Goal: Obtain resource: Obtain resource

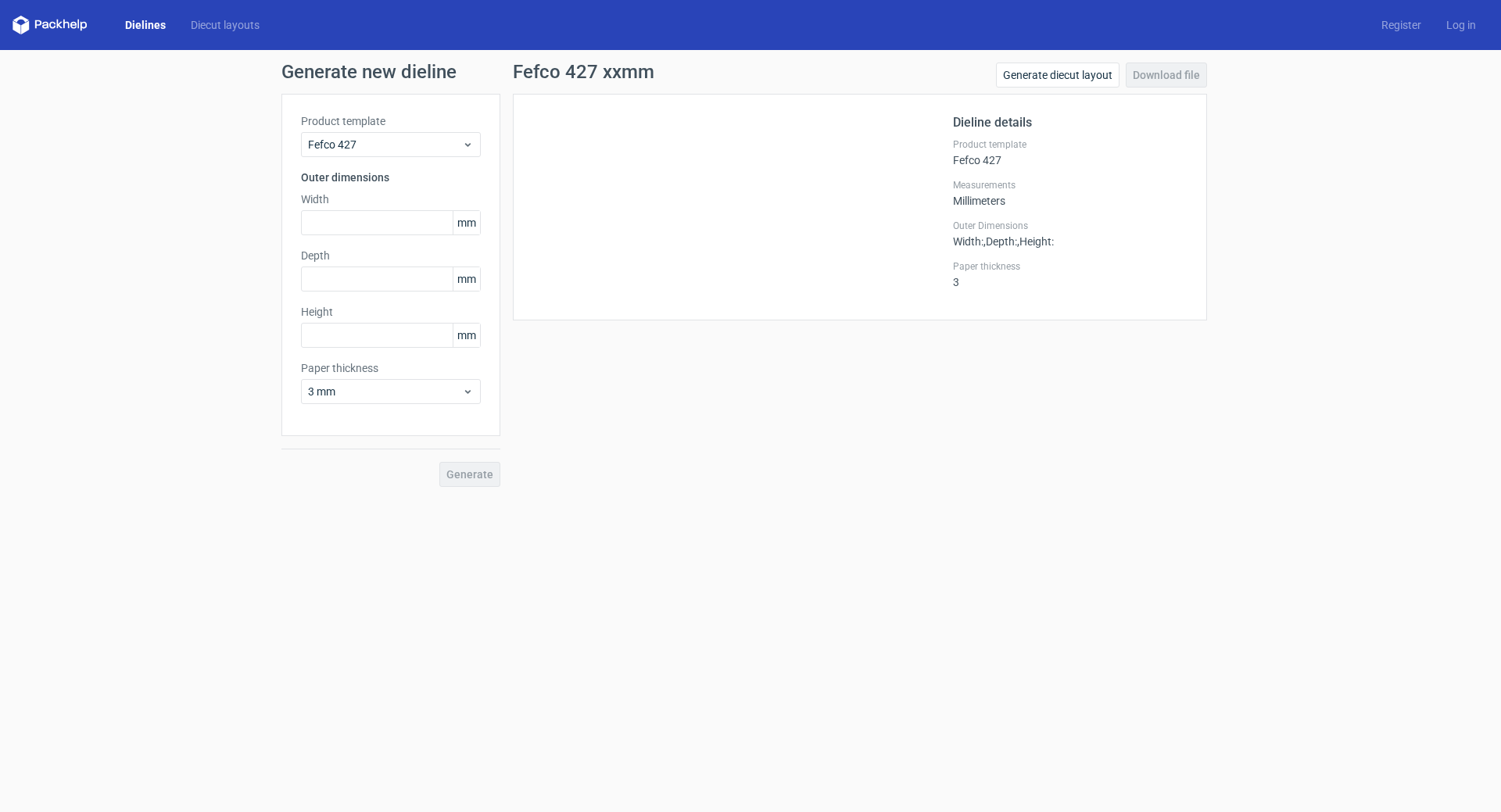
click at [144, 22] on link "Dielines" at bounding box center [145, 25] width 66 height 16
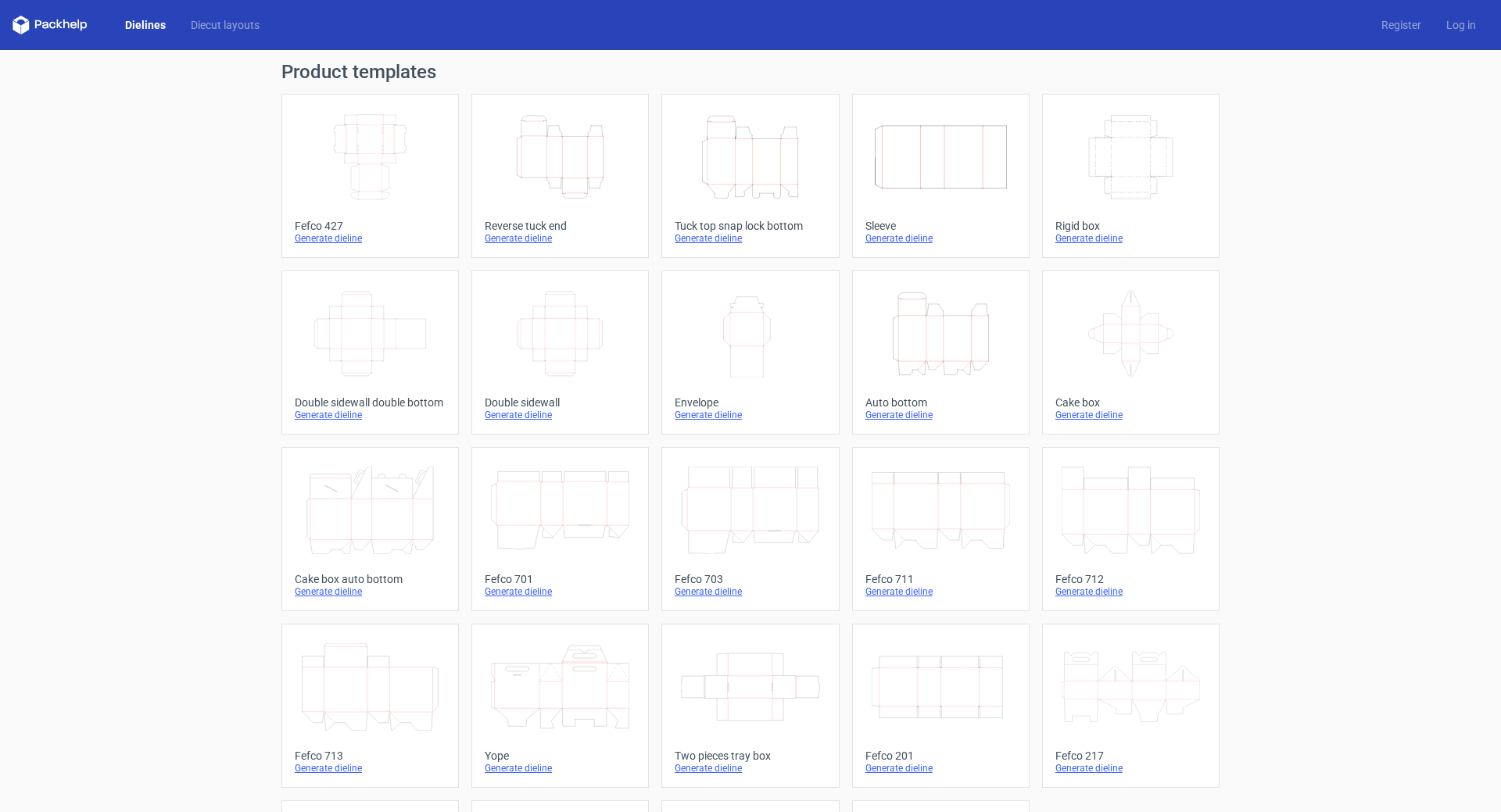
click at [757, 228] on div "Tuck top snap lock bottom" at bounding box center [750, 225] width 151 height 13
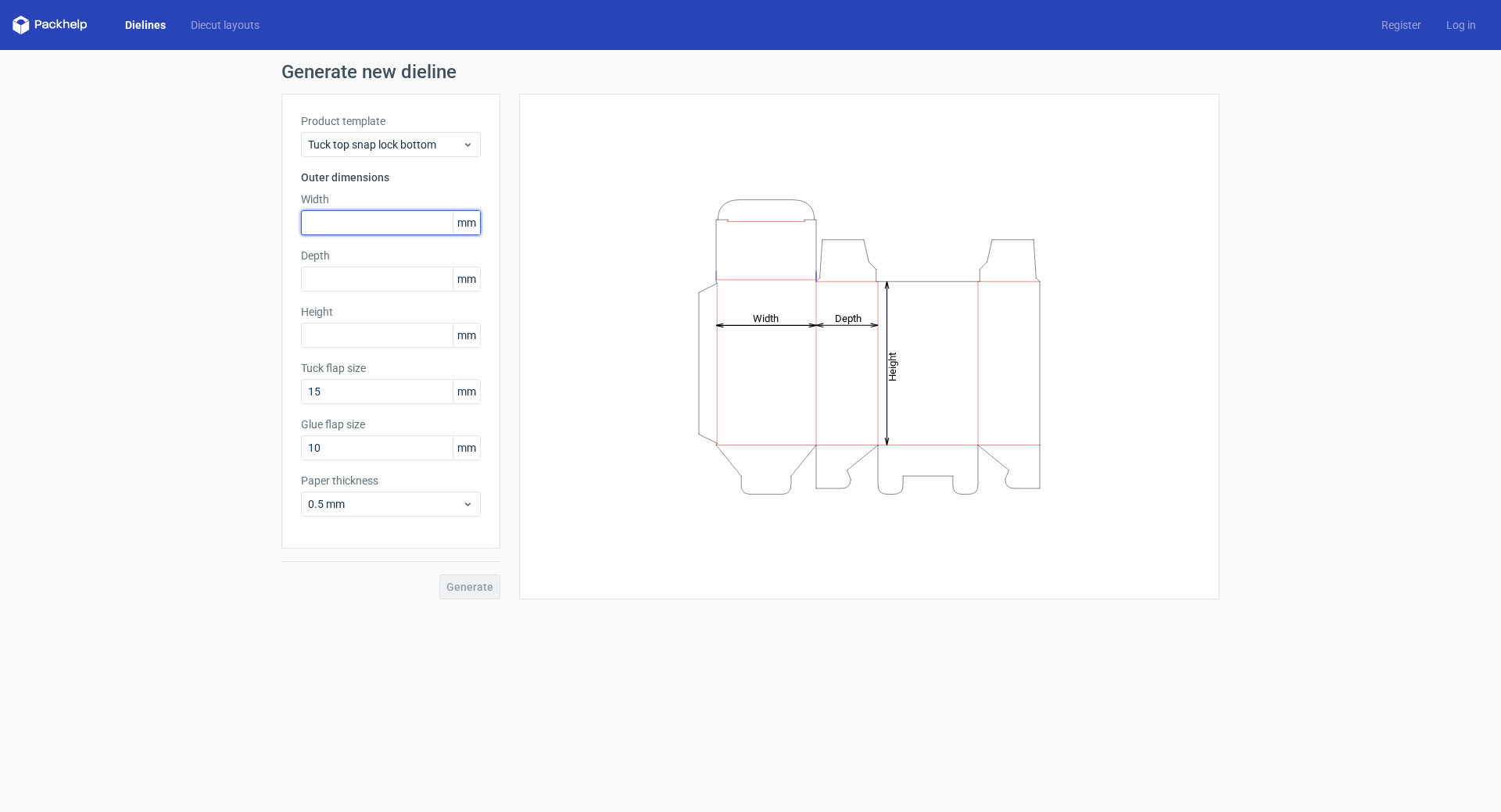
click at [327, 229] on input "text" at bounding box center [390, 223] width 179 height 25
click at [362, 228] on input "text" at bounding box center [390, 223] width 179 height 25
type input "205"
click at [352, 282] on input "text" at bounding box center [390, 279] width 179 height 25
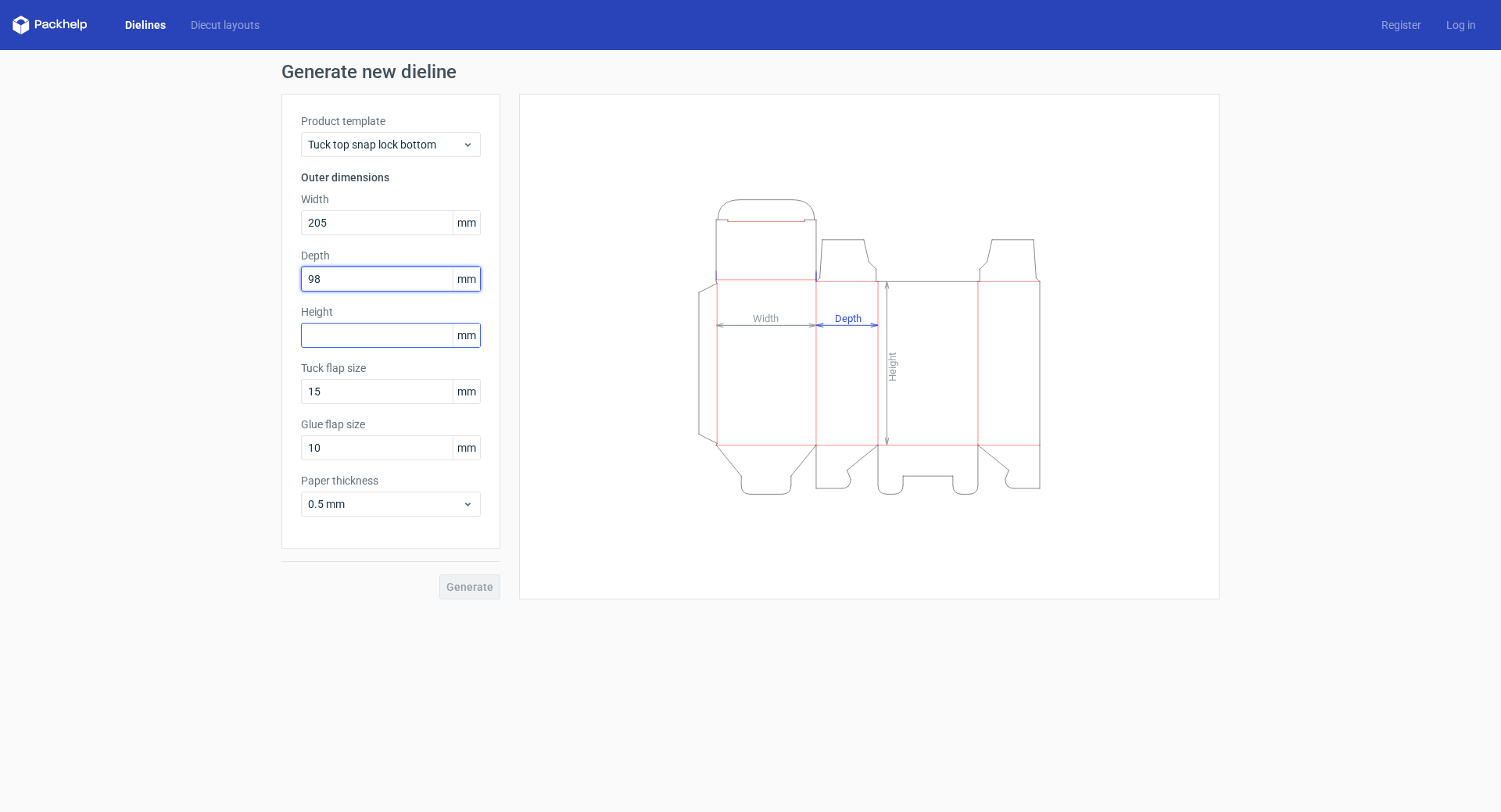
type input "98"
click at [340, 338] on input "text" at bounding box center [390, 335] width 179 height 25
type input "105"
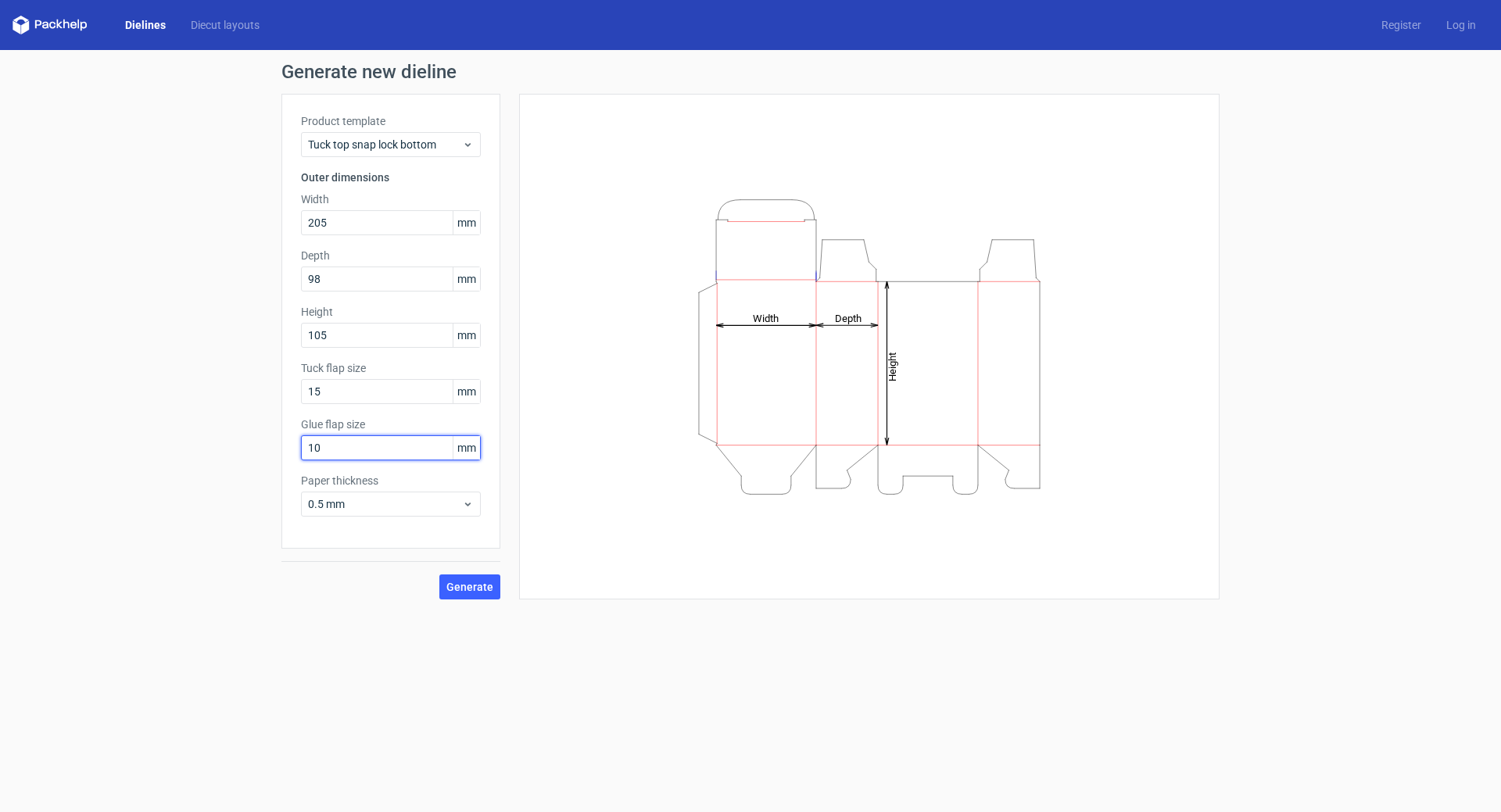
drag, startPoint x: 356, startPoint y: 451, endPoint x: 248, endPoint y: 468, distance: 109.3
click at [248, 468] on div "Generate new dieline Product template Tuck top snap lock bottom Outer dimension…" at bounding box center [750, 330] width 1501 height 562
type input "15"
click at [462, 598] on button "Generate" at bounding box center [469, 587] width 61 height 25
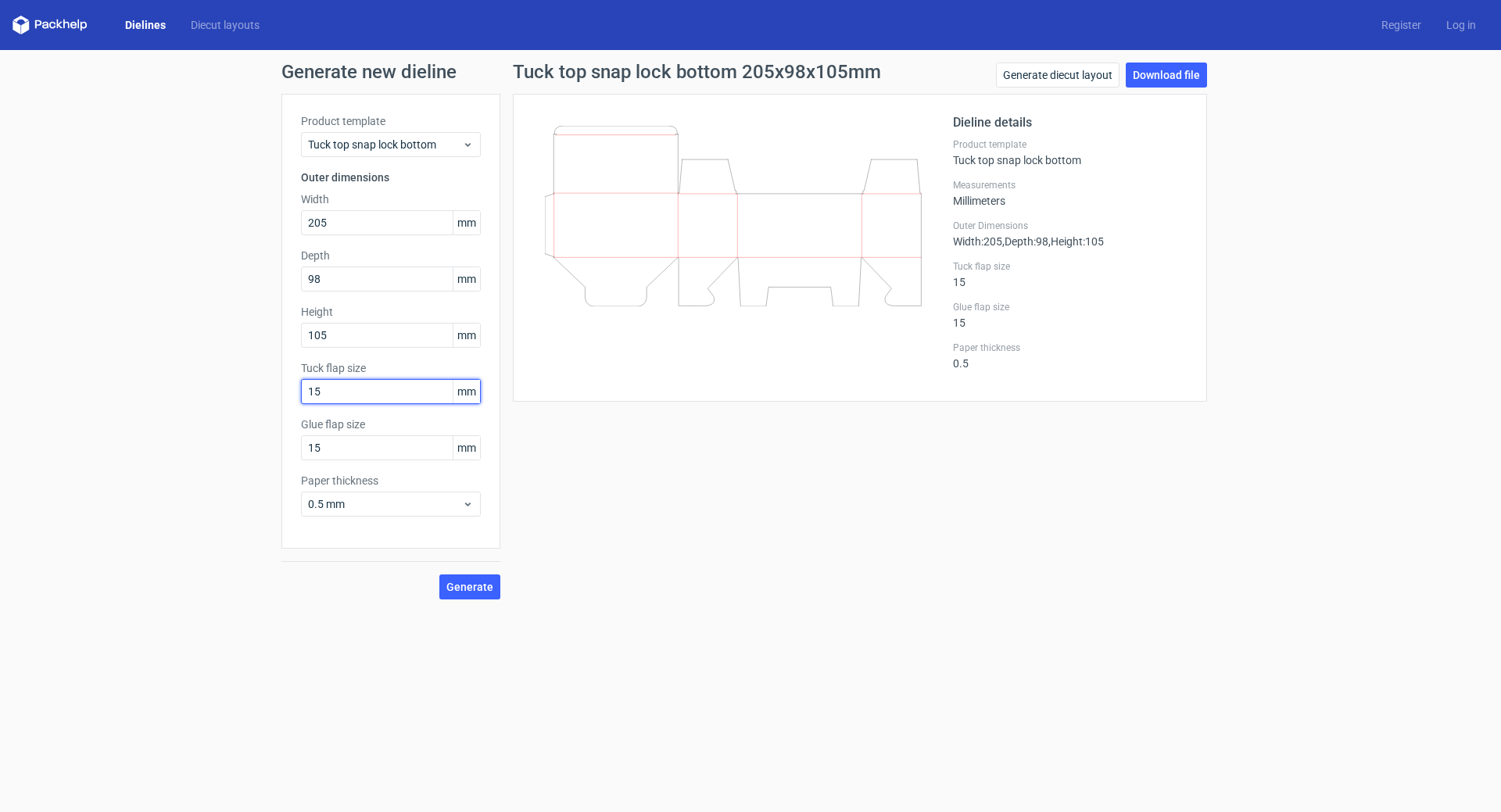
drag, startPoint x: 332, startPoint y: 396, endPoint x: 276, endPoint y: 396, distance: 56.0
click at [276, 396] on div "Generate new dieline Product template Tuck top snap lock bottom Outer dimension…" at bounding box center [750, 330] width 1501 height 562
type input "25"
drag, startPoint x: 331, startPoint y: 449, endPoint x: 337, endPoint y: 293, distance: 156.1
click at [225, 448] on div "Generate new dieline Product template Tuck top snap lock bottom Outer dimension…" at bounding box center [750, 330] width 1501 height 562
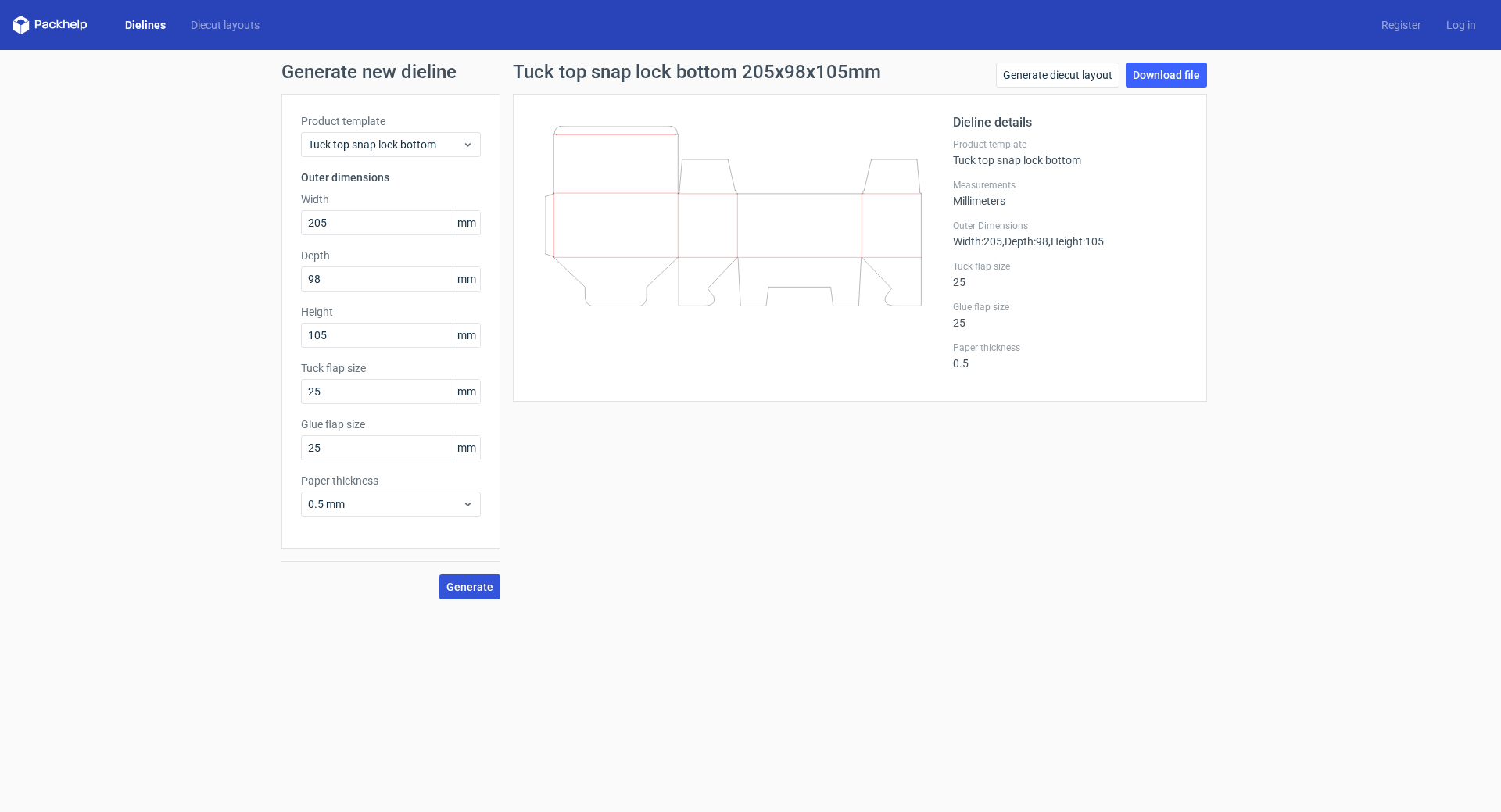
click at [476, 582] on span "Generate" at bounding box center [470, 587] width 47 height 11
drag, startPoint x: 340, startPoint y: 445, endPoint x: 278, endPoint y: 423, distance: 65.8
click at [240, 450] on div "Generate new dieline Product template Tuck top snap lock bottom Outer dimension…" at bounding box center [750, 330] width 1501 height 562
type input "15"
click at [439, 574] on button "Generate" at bounding box center [469, 587] width 61 height 25
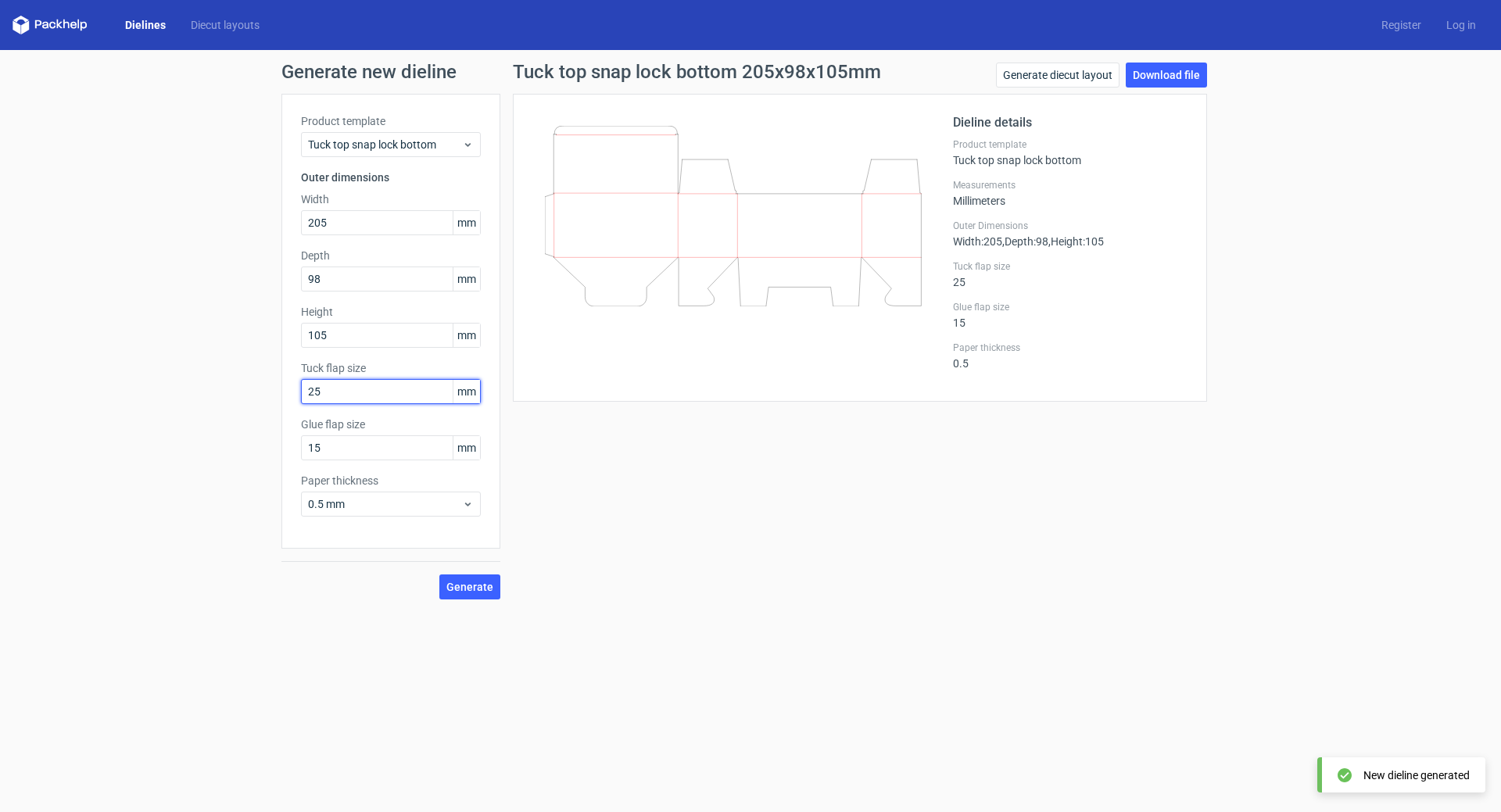
drag, startPoint x: 328, startPoint y: 391, endPoint x: 231, endPoint y: 405, distance: 98.0
click at [231, 405] on div "Generate new dieline Product template Tuck top snap lock bottom Outer dimension…" at bounding box center [750, 330] width 1501 height 562
click at [477, 591] on span "Generate" at bounding box center [470, 587] width 47 height 11
click at [1170, 80] on link "Download file" at bounding box center [1165, 75] width 81 height 25
click at [134, 26] on link "Dielines" at bounding box center [145, 25] width 66 height 16
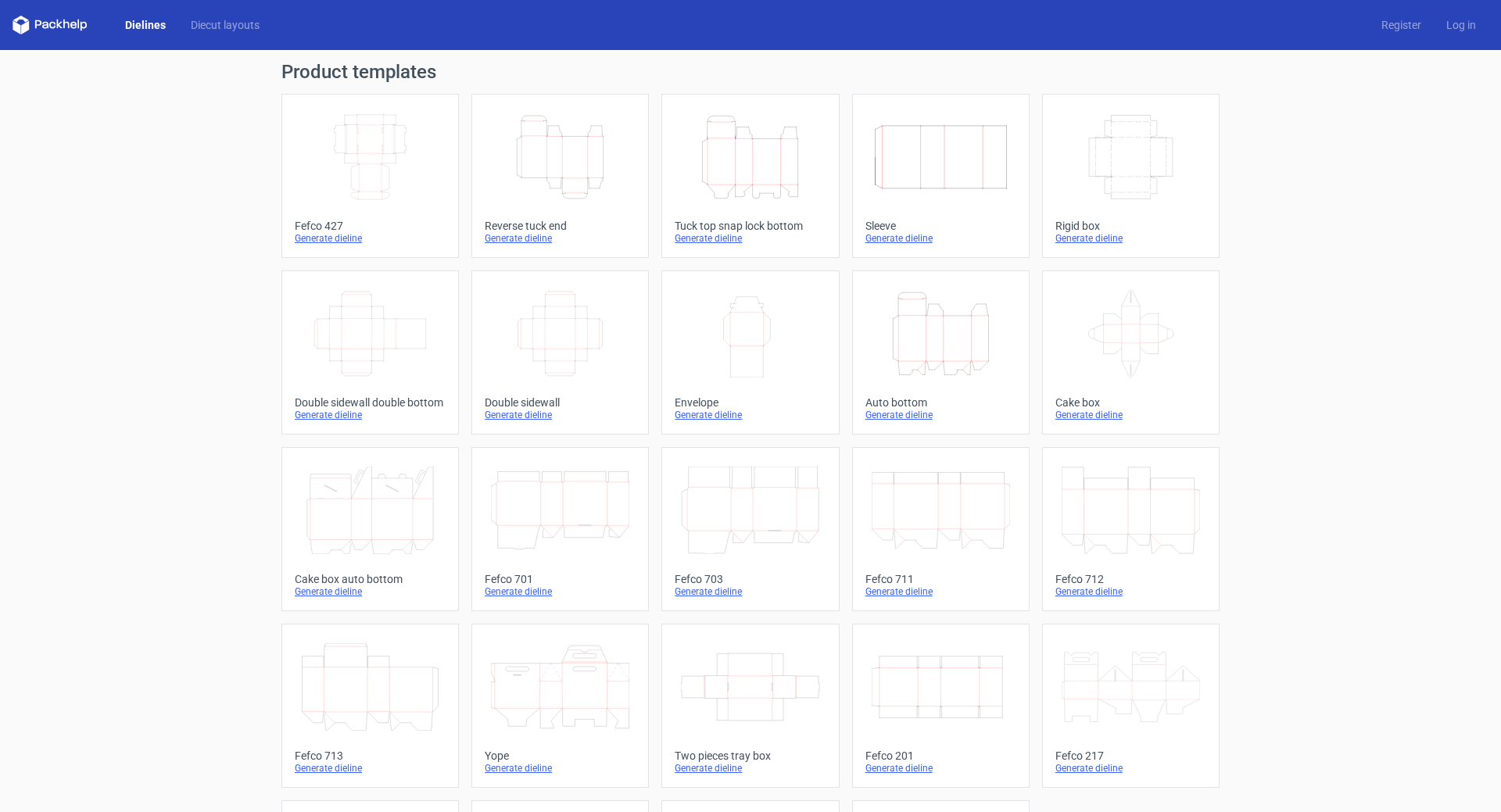
click at [381, 171] on icon "Width Depth Height" at bounding box center [370, 157] width 139 height 88
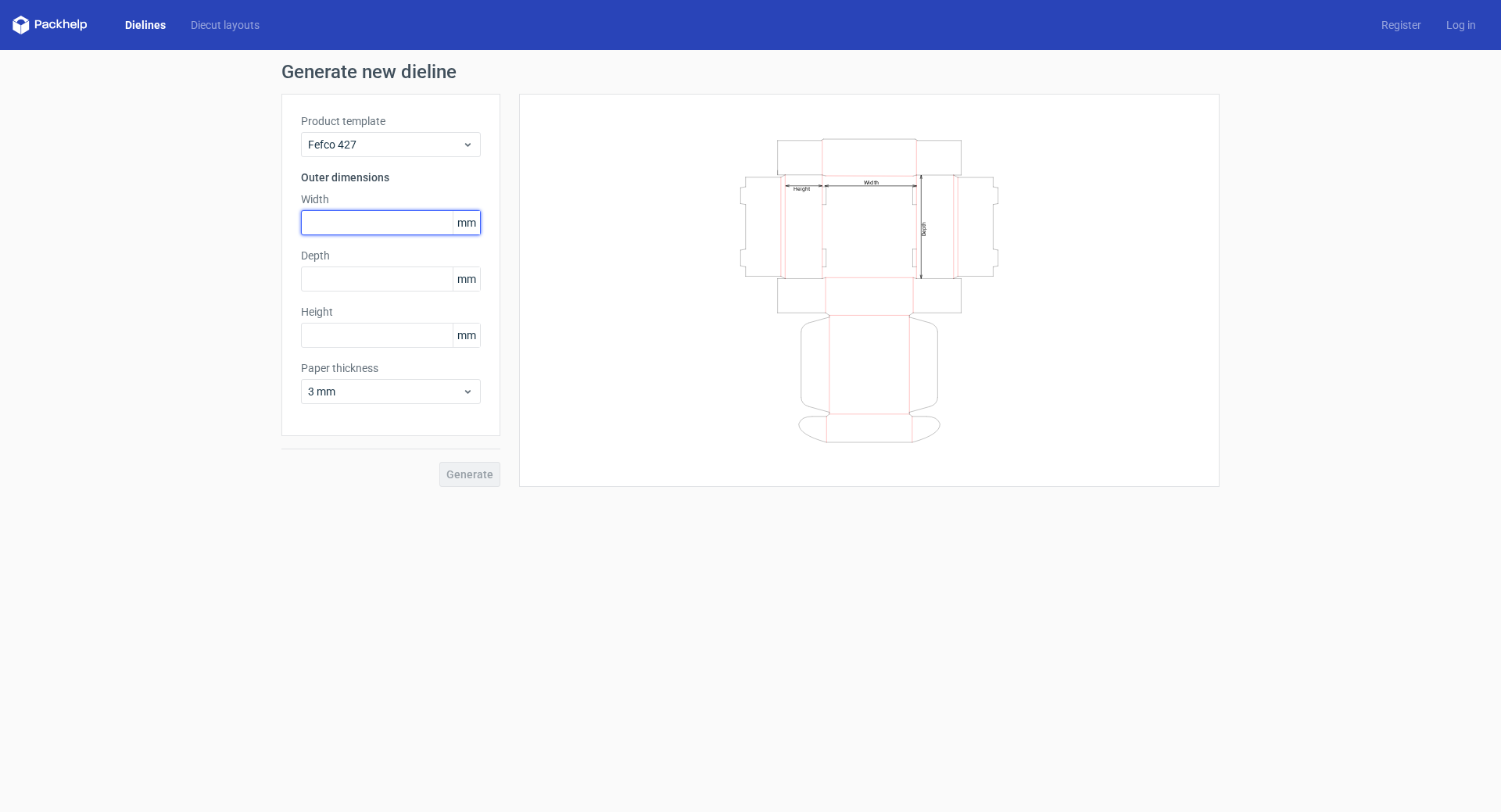
click at [370, 218] on input "text" at bounding box center [390, 223] width 179 height 25
click at [367, 275] on input "text" at bounding box center [390, 279] width 179 height 25
click at [377, 325] on input "text" at bounding box center [390, 335] width 179 height 25
click at [371, 393] on span "3 mm" at bounding box center [385, 391] width 154 height 16
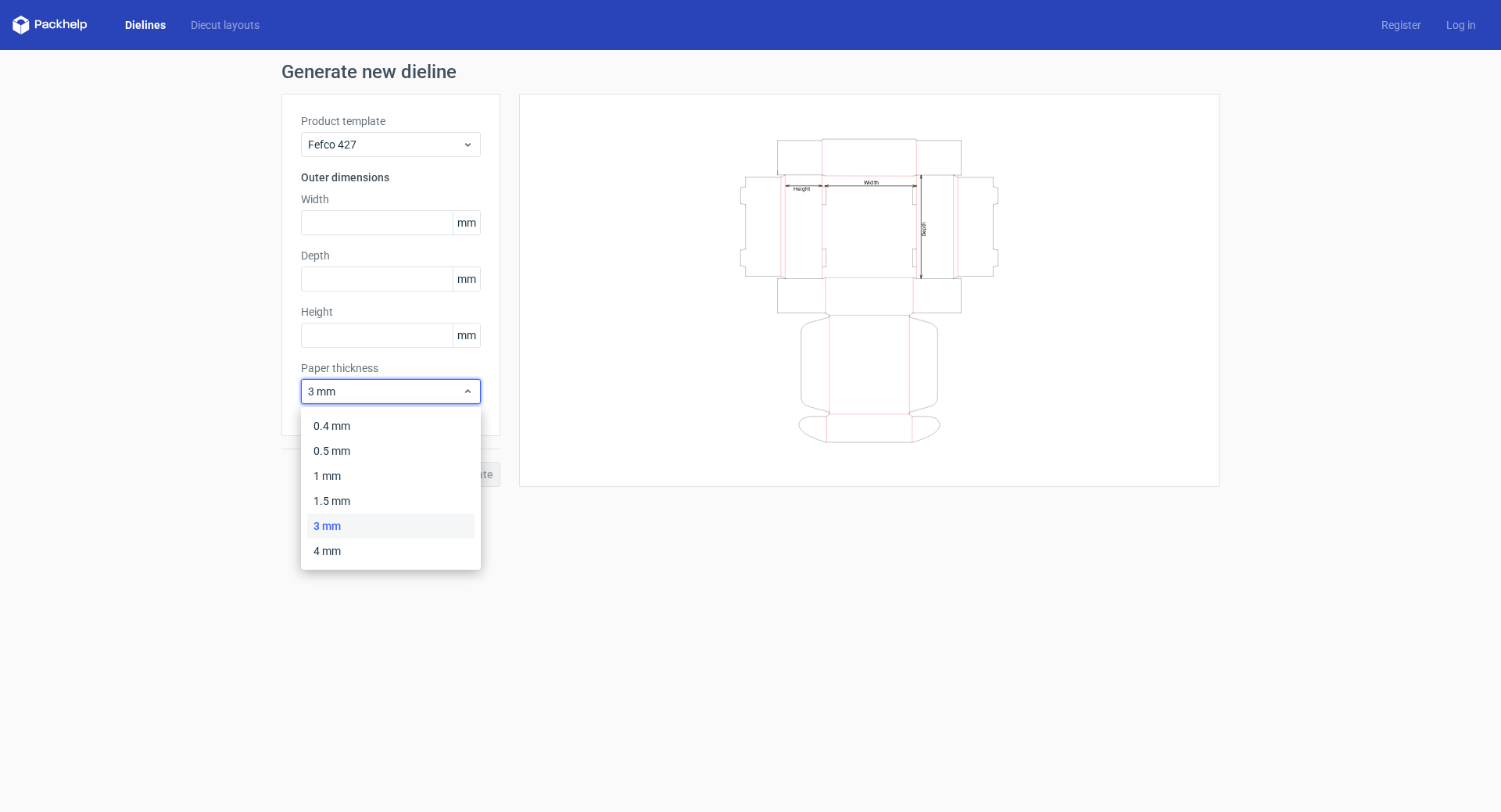
click at [669, 625] on form "Generate new dieline Product template Fefco 427 Outer dimensions Width mm Depth…" at bounding box center [750, 431] width 1501 height 762
